Goal: Transaction & Acquisition: Download file/media

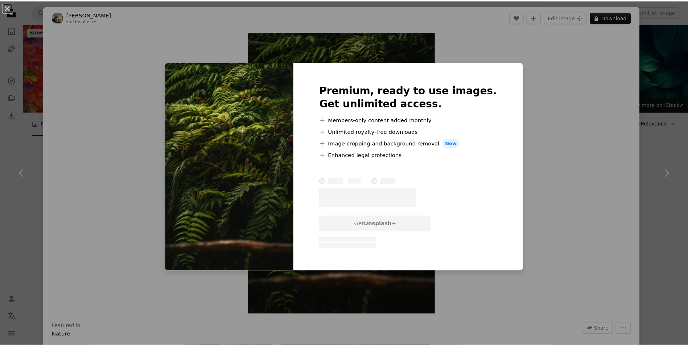
scroll to position [327, 0]
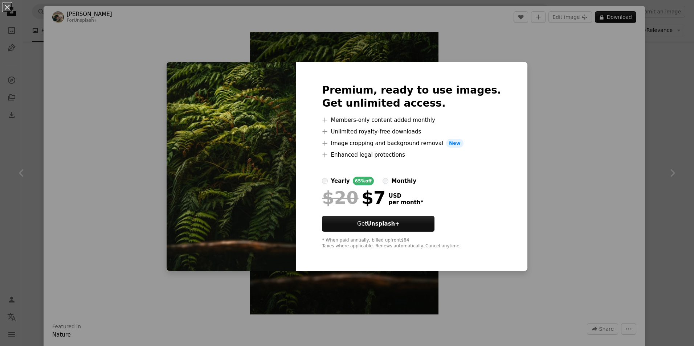
click at [552, 76] on div "An X shape Premium, ready to use images. Get unlimited access. A plus sign Memb…" at bounding box center [347, 173] width 694 height 346
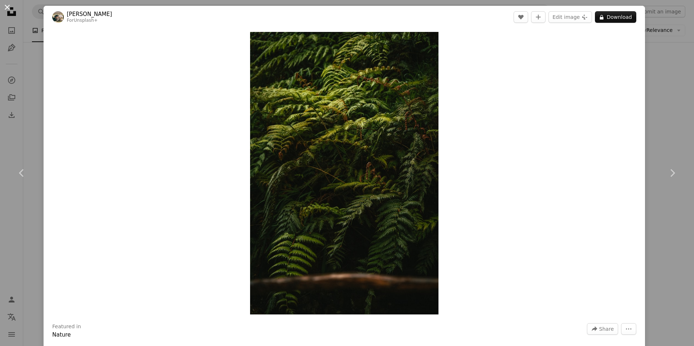
click at [9, 11] on button "An X shape" at bounding box center [7, 7] width 9 height 9
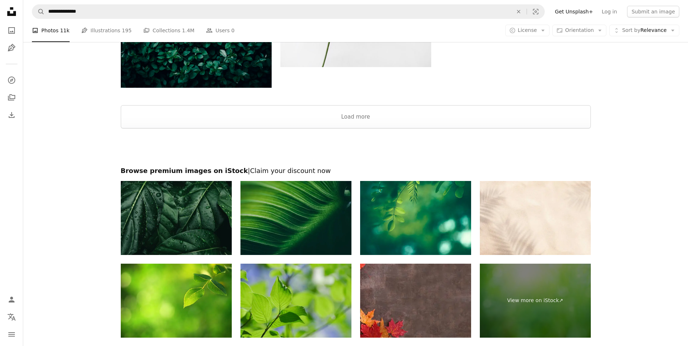
scroll to position [1452, 0]
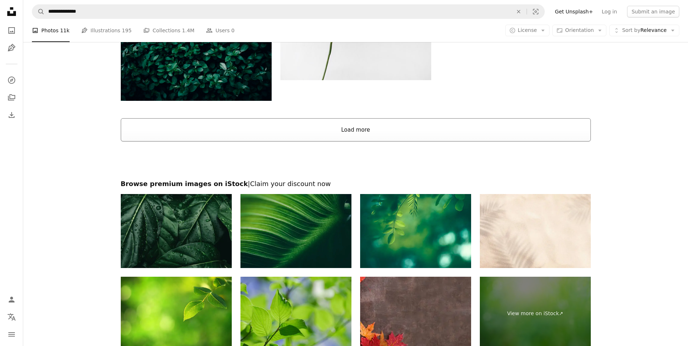
click at [336, 133] on button "Load more" at bounding box center [356, 129] width 470 height 23
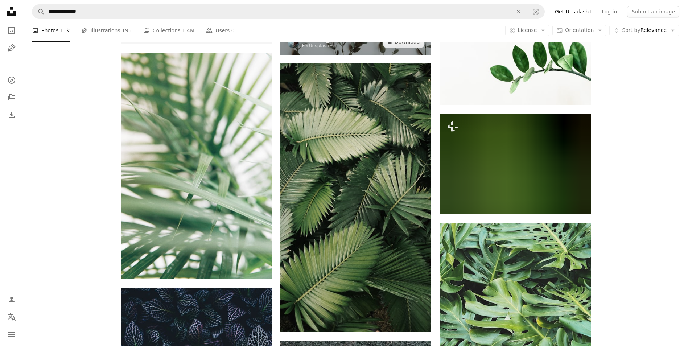
scroll to position [1923, 0]
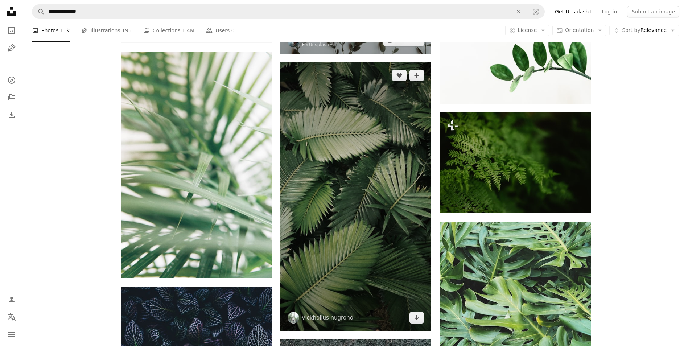
click at [376, 156] on img at bounding box center [356, 196] width 151 height 269
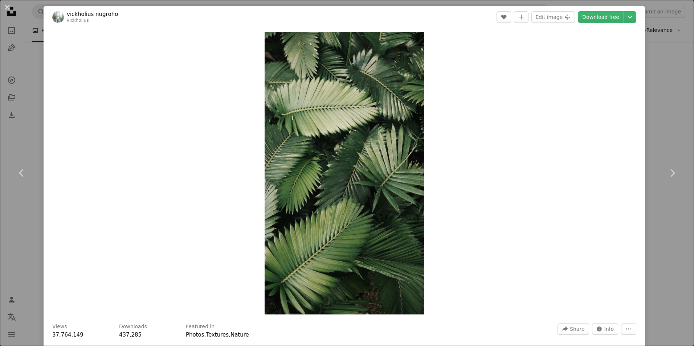
click at [651, 45] on div "An X shape Chevron left Chevron right vickholius nugroho vickholius A heart A p…" at bounding box center [347, 173] width 694 height 346
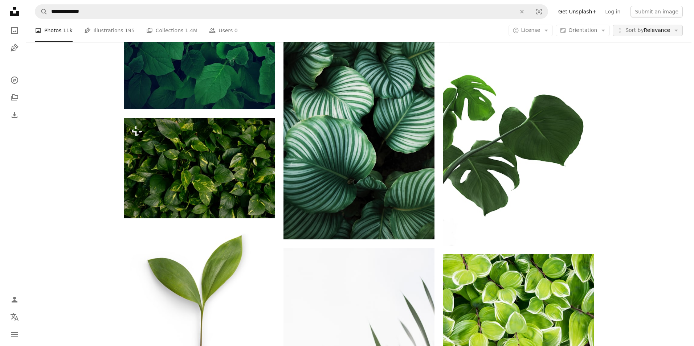
scroll to position [2577, 0]
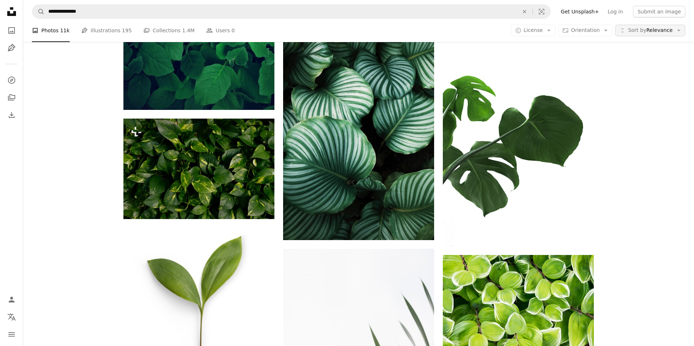
click at [648, 32] on span "Sort by Relevance" at bounding box center [650, 30] width 45 height 7
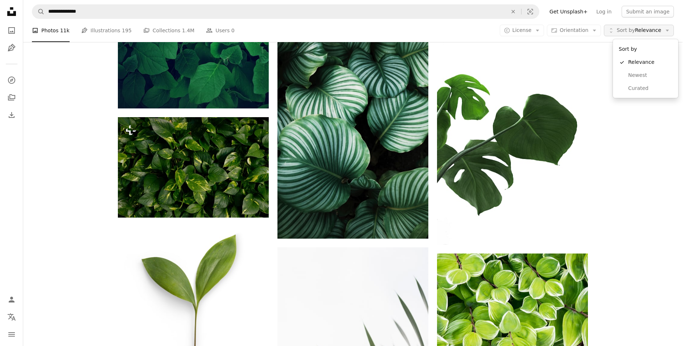
click at [649, 31] on span "Sort by Relevance" at bounding box center [639, 30] width 45 height 7
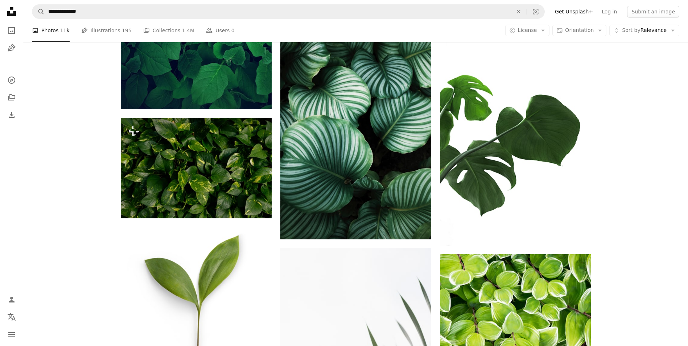
scroll to position [6374, 0]
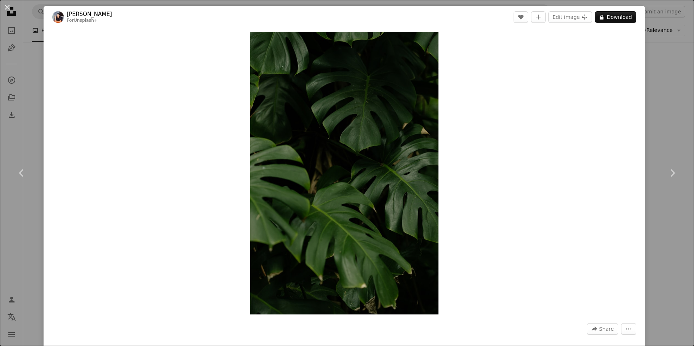
click at [675, 63] on div "An X shape Chevron left Chevron right [PERSON_NAME] For Unsplash+ A heart A plu…" at bounding box center [347, 173] width 694 height 346
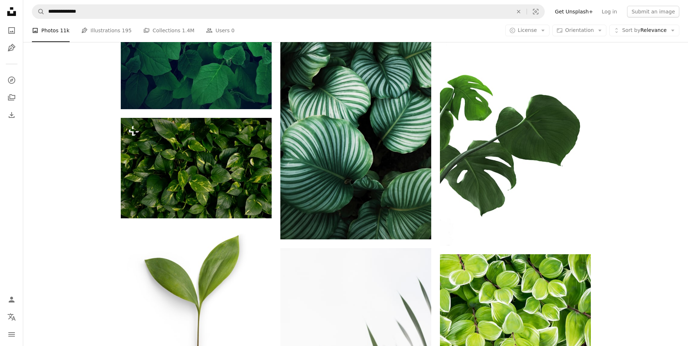
scroll to position [6664, 0]
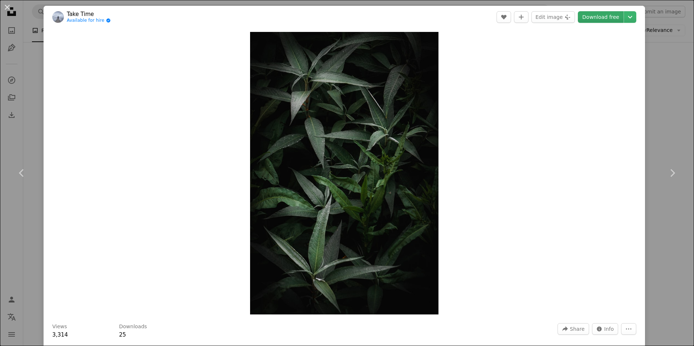
click at [607, 17] on link "Download free" at bounding box center [601, 17] width 46 height 12
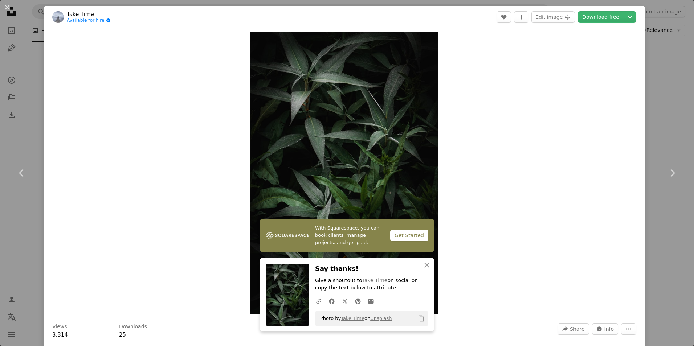
click at [9, 8] on button "An X shape" at bounding box center [7, 7] width 9 height 9
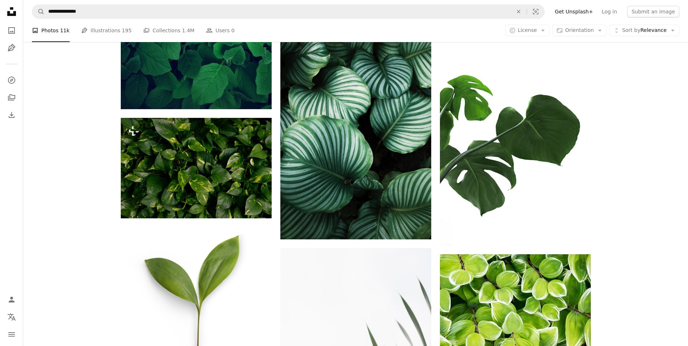
scroll to position [10185, 0]
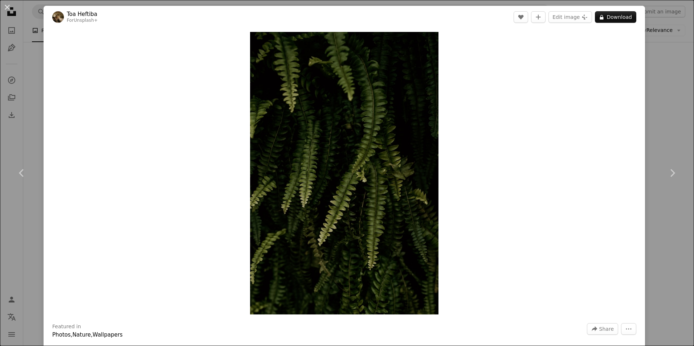
click at [646, 52] on div "An X shape Chevron left Chevron right Toa Heftiba For Unsplash+ A heart A plus …" at bounding box center [347, 173] width 694 height 346
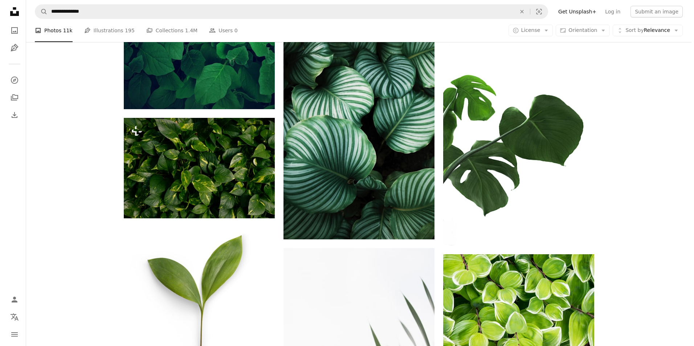
scroll to position [10330, 0]
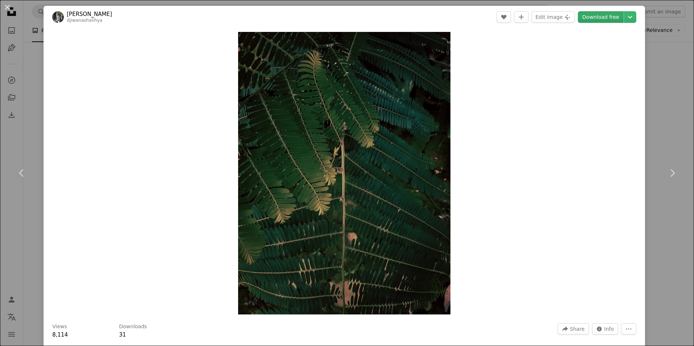
click at [599, 18] on link "Download free" at bounding box center [601, 17] width 46 height 12
